Goal: Information Seeking & Learning: Learn about a topic

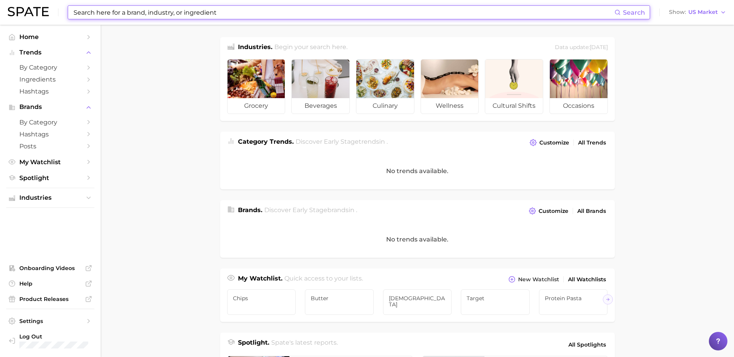
click at [113, 13] on input at bounding box center [343, 12] width 541 height 13
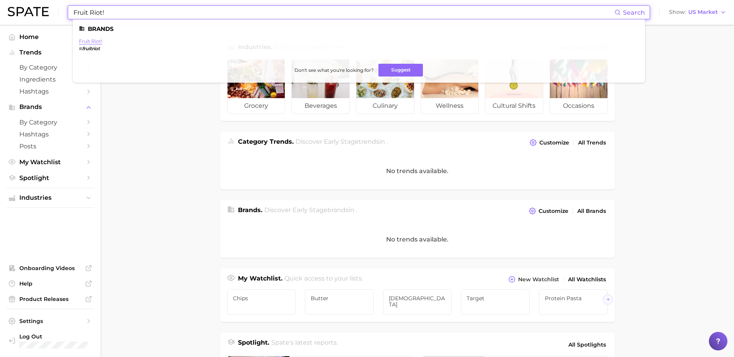
type input "Fruit Riot!"
click at [90, 41] on link "fruit riot!" at bounding box center [90, 41] width 23 height 6
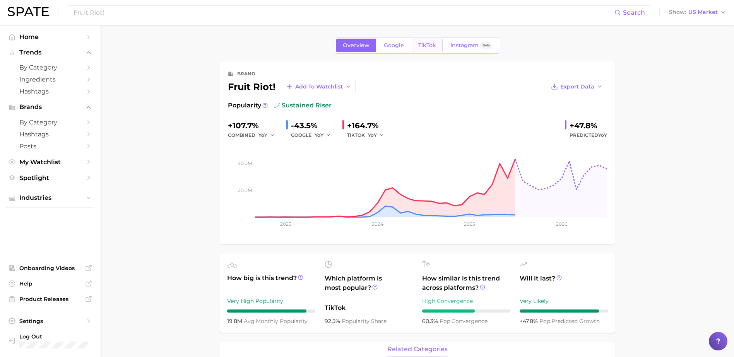
click at [425, 48] on span "TikTok" at bounding box center [427, 45] width 18 height 7
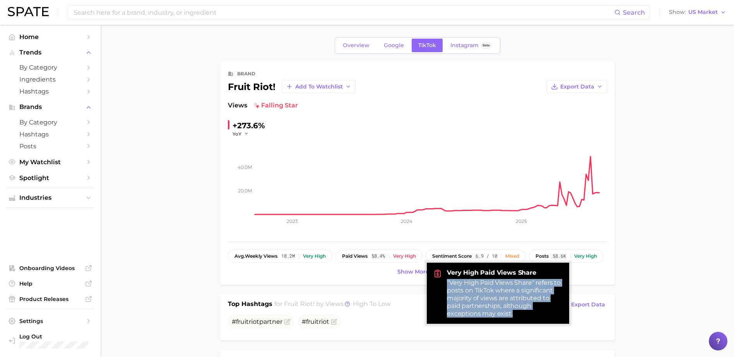
drag, startPoint x: 512, startPoint y: 316, endPoint x: 445, endPoint y: 281, distance: 76.3
click at [445, 281] on div "Very High Paid Views Share "Very High Paid Views Share" refers to posts on TikT…" at bounding box center [497, 293] width 142 height 61
copy div ""Very High Paid Views Share" refers to posts on TikTok where a significant majo…"
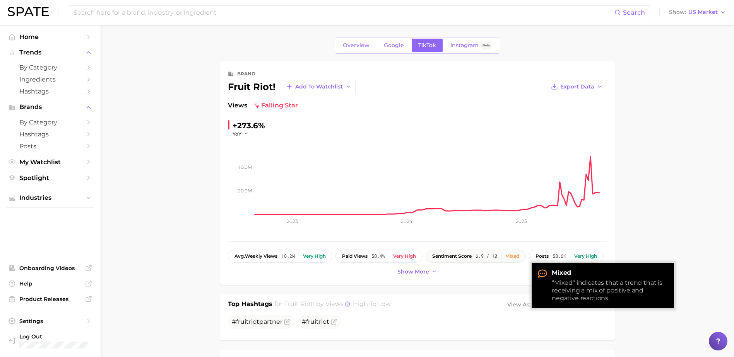
click at [510, 255] on div "Mixed" at bounding box center [512, 256] width 14 height 5
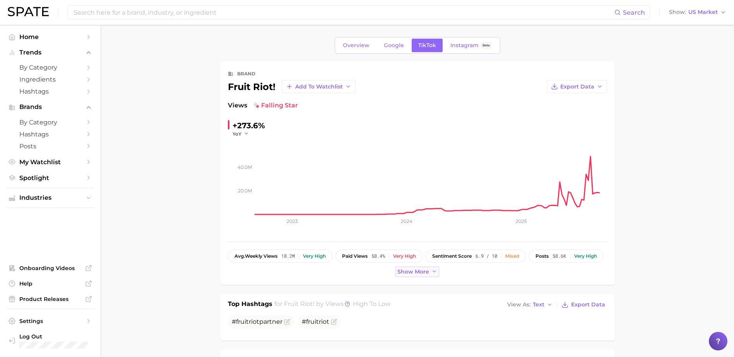
click at [431, 271] on icon at bounding box center [434, 272] width 6 height 6
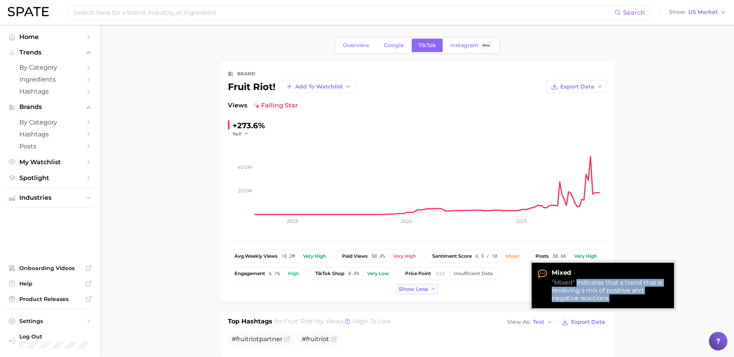
drag, startPoint x: 611, startPoint y: 299, endPoint x: 575, endPoint y: 282, distance: 39.3
click at [575, 282] on div ""Mixed" indicates that a trend that is receiving a mix of positive and negative…" at bounding box center [609, 290] width 116 height 23
copy div "indicates that a trend that is receiving a mix of positive and negative reactio…"
